Goal: Check status: Check status

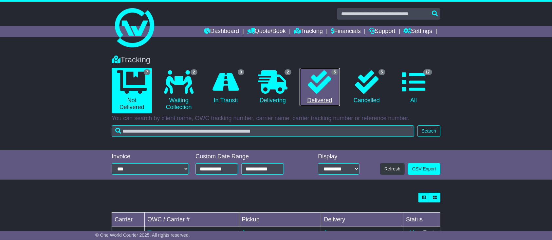
click at [315, 88] on icon at bounding box center [320, 82] width 24 height 24
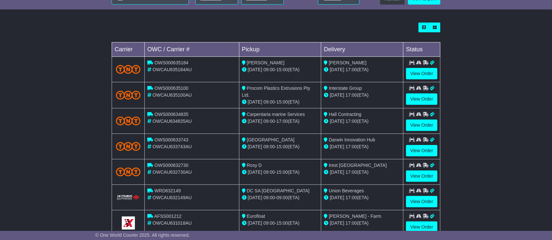
scroll to position [174, 0]
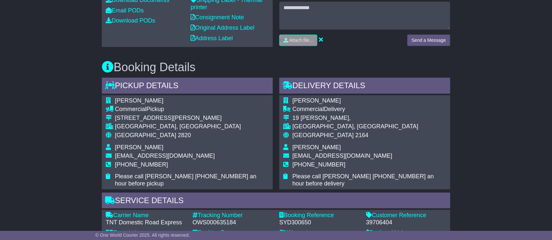
scroll to position [131, 0]
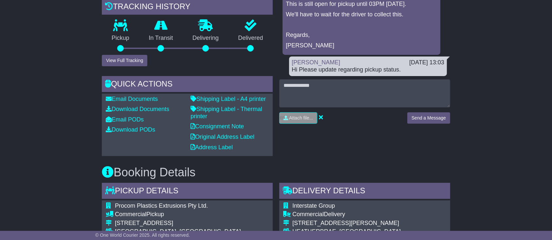
scroll to position [54, 0]
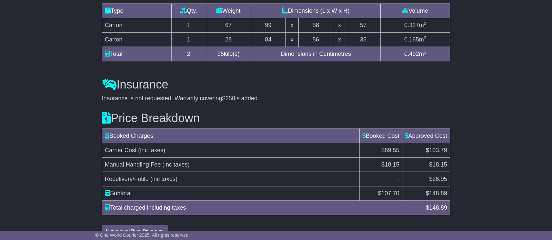
scroll to position [627, 0]
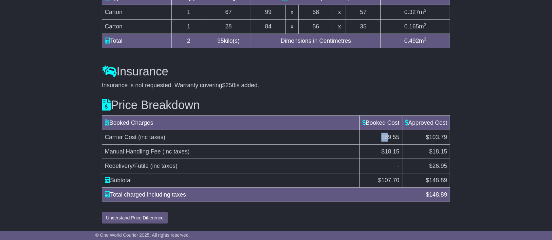
drag, startPoint x: 373, startPoint y: 136, endPoint x: 386, endPoint y: 140, distance: 14.0
click at [386, 140] on td "$89.55" at bounding box center [380, 137] width 43 height 14
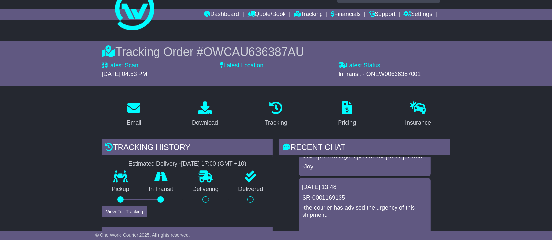
scroll to position [44, 0]
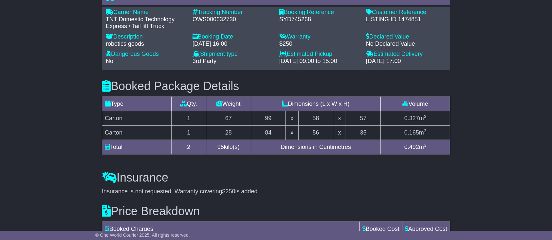
scroll to position [524, 0]
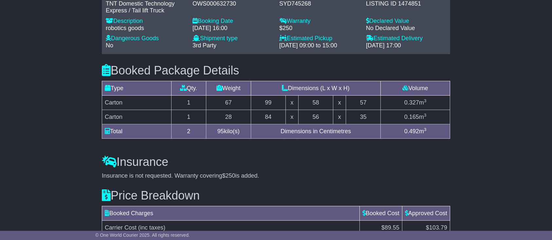
scroll to position [627, 0]
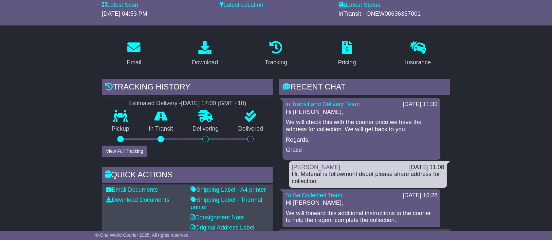
scroll to position [78, 0]
